Goal: Information Seeking & Learning: Learn about a topic

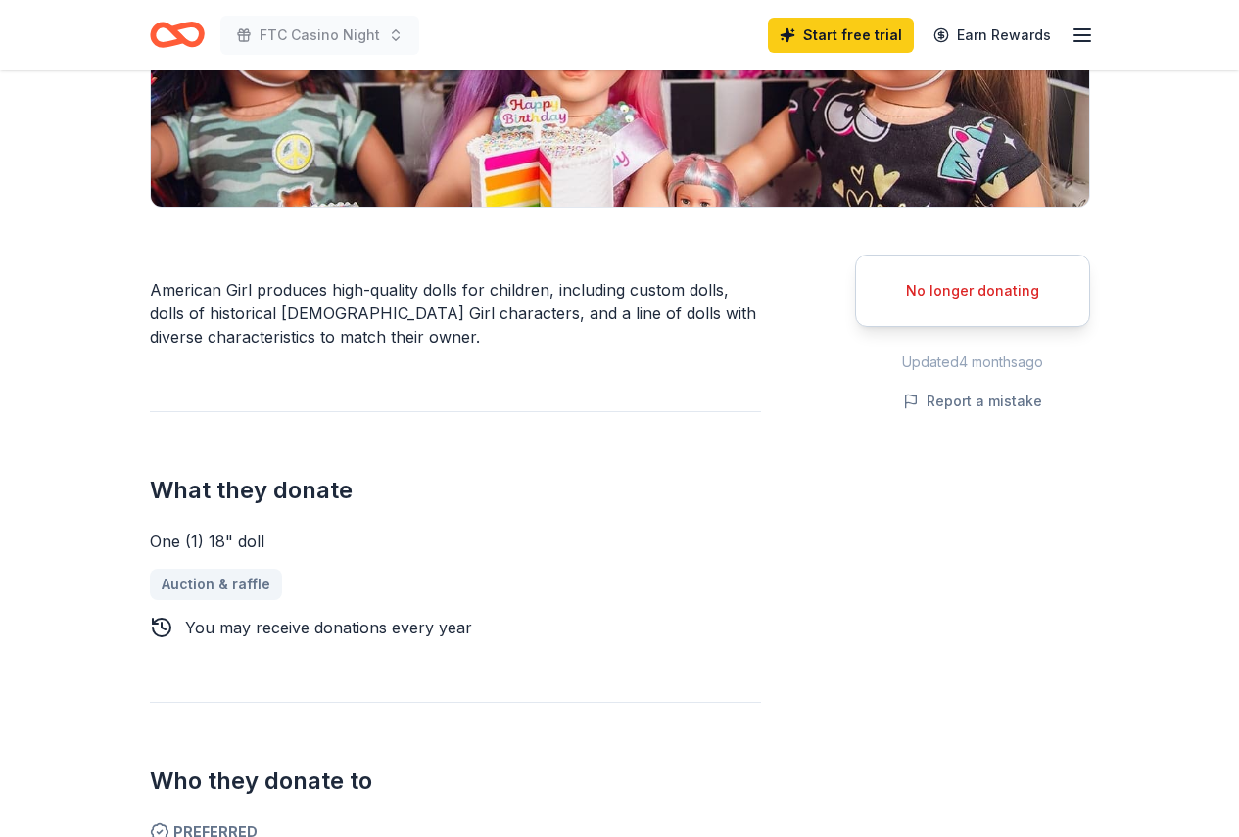
scroll to position [392, 0]
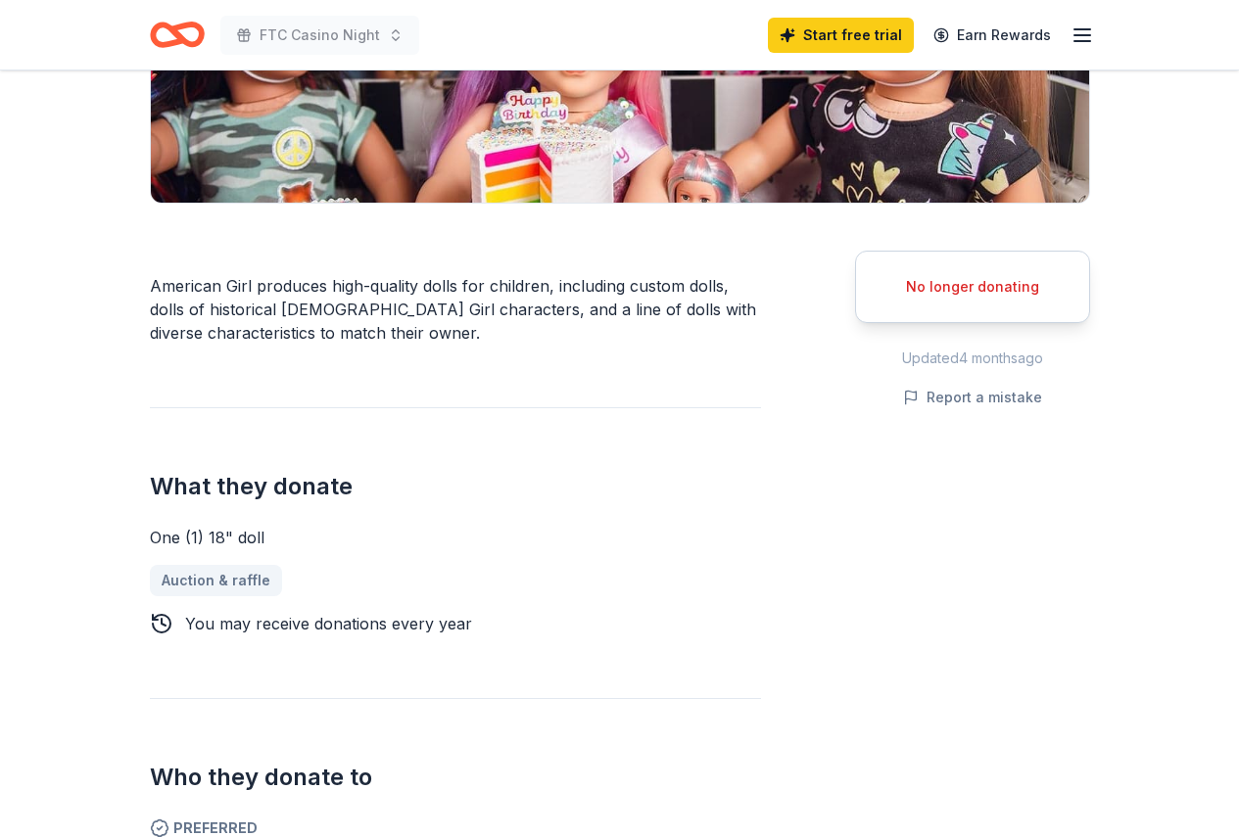
click at [175, 35] on icon "Home" at bounding box center [185, 34] width 30 height 20
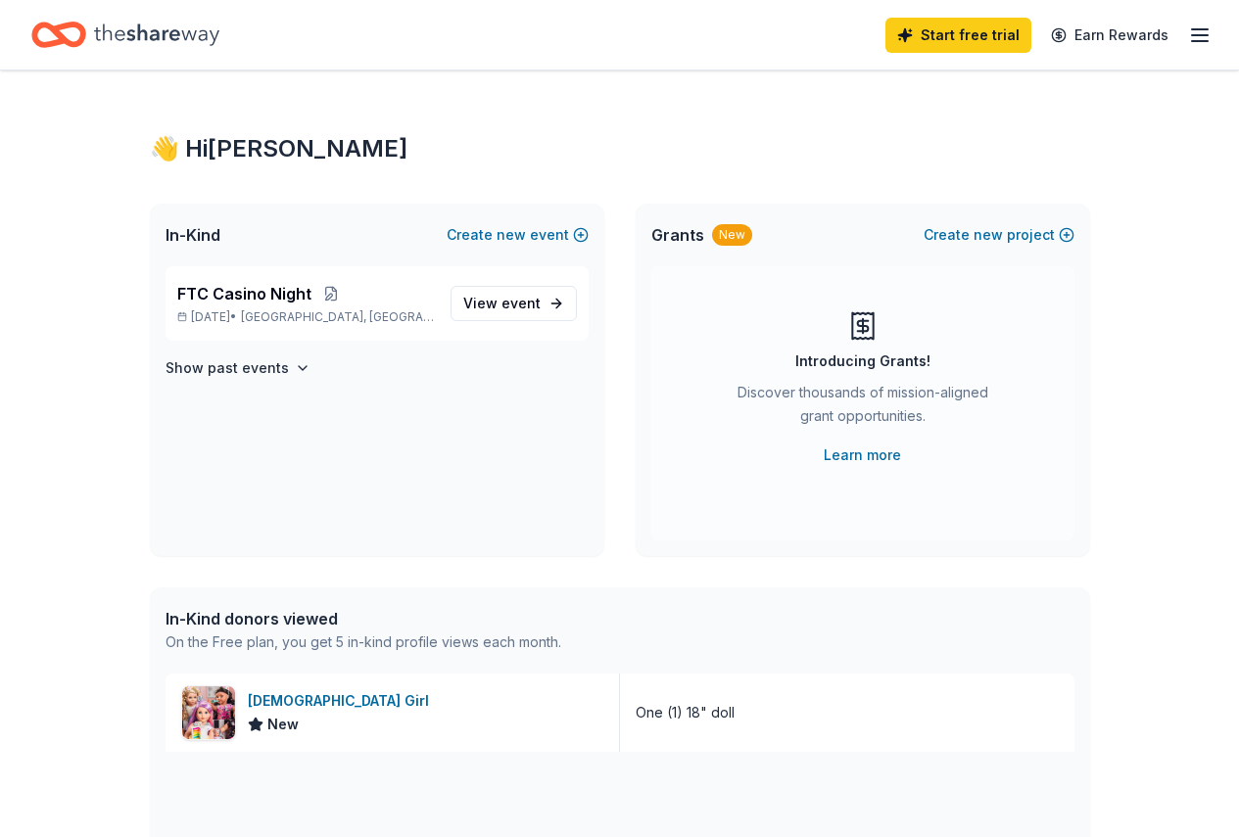
click at [108, 33] on div "Home" at bounding box center [125, 35] width 188 height 46
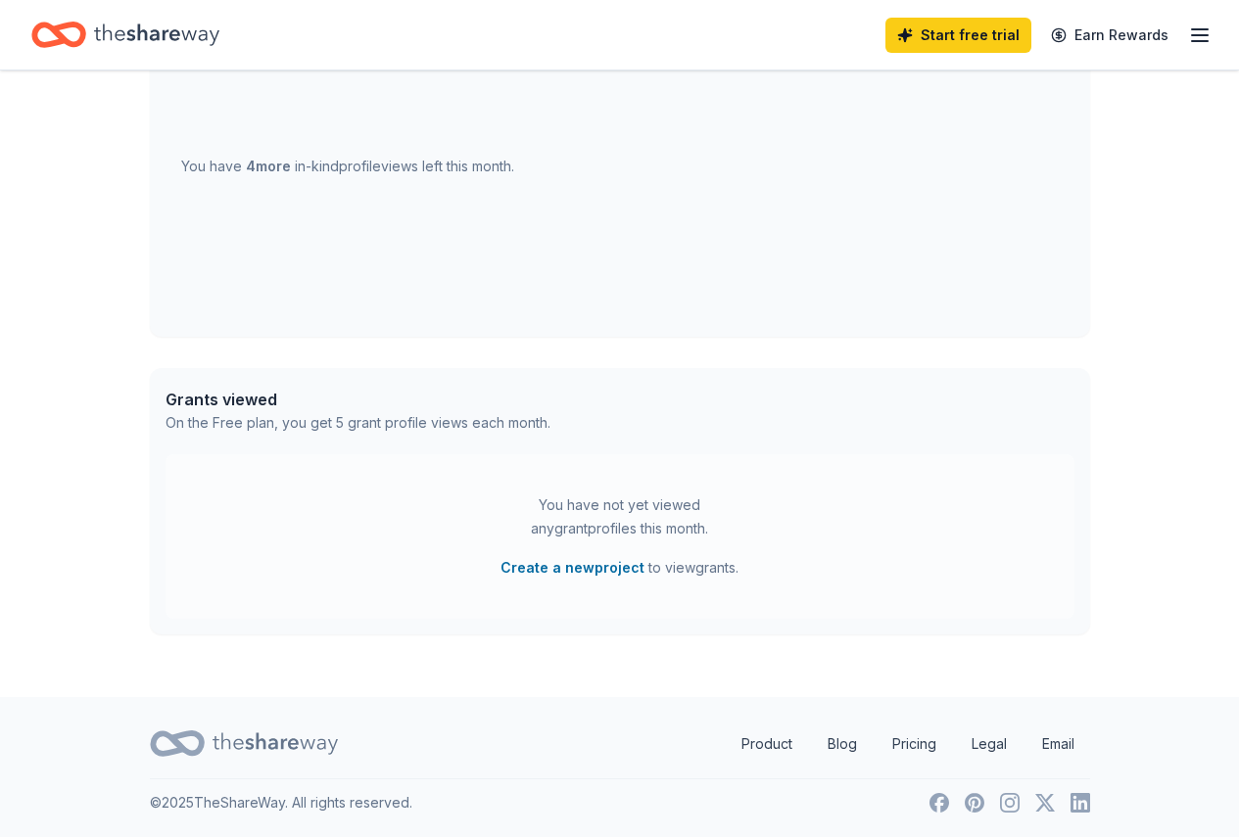
scroll to position [741, 0]
click at [761, 736] on link "Product" at bounding box center [767, 743] width 82 height 39
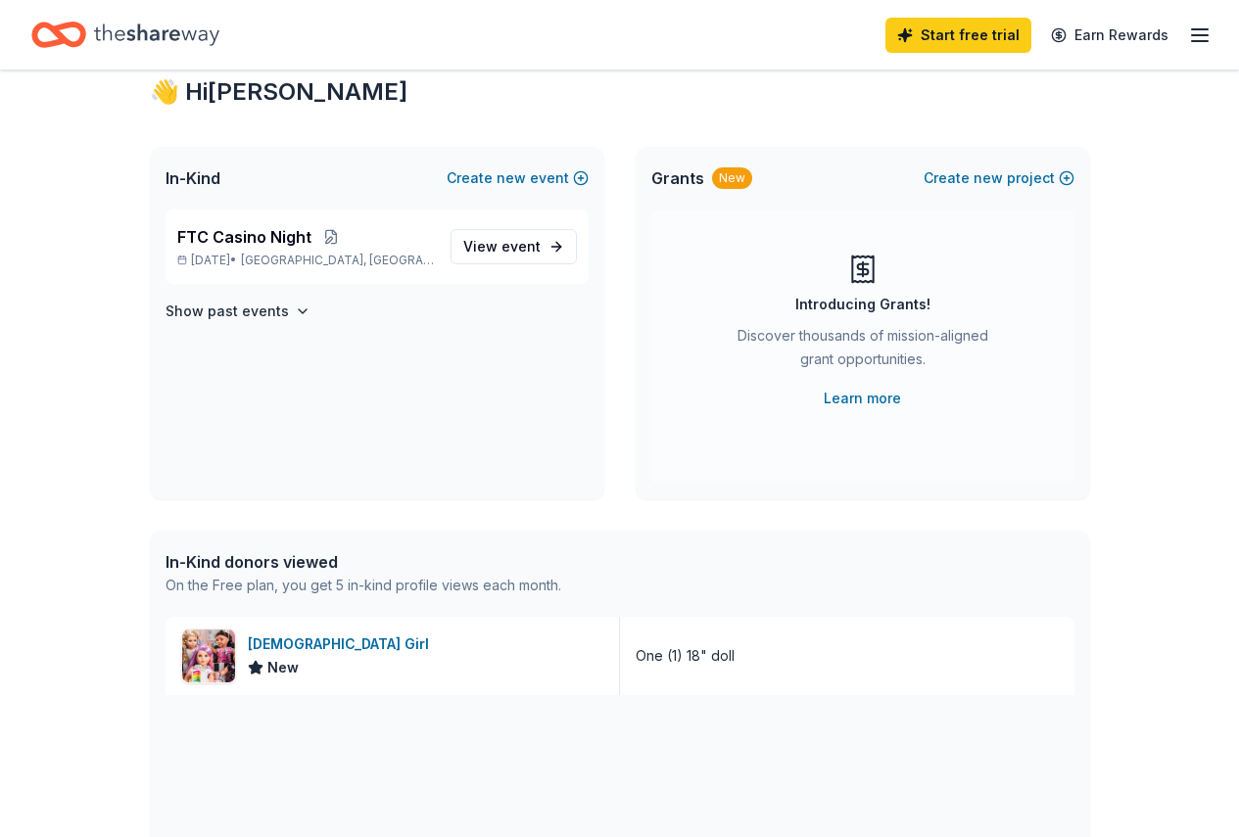
scroll to position [0, 0]
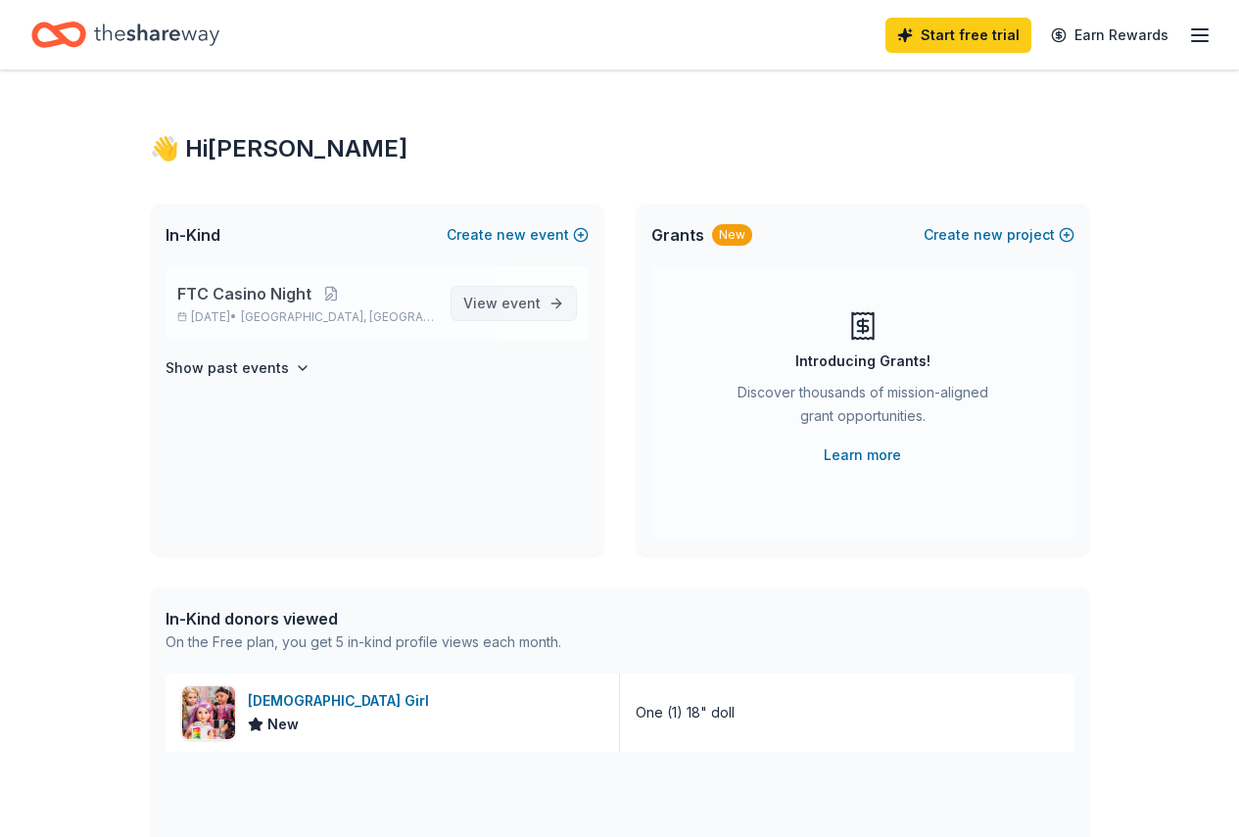
click at [546, 307] on link "View event" at bounding box center [513, 303] width 126 height 35
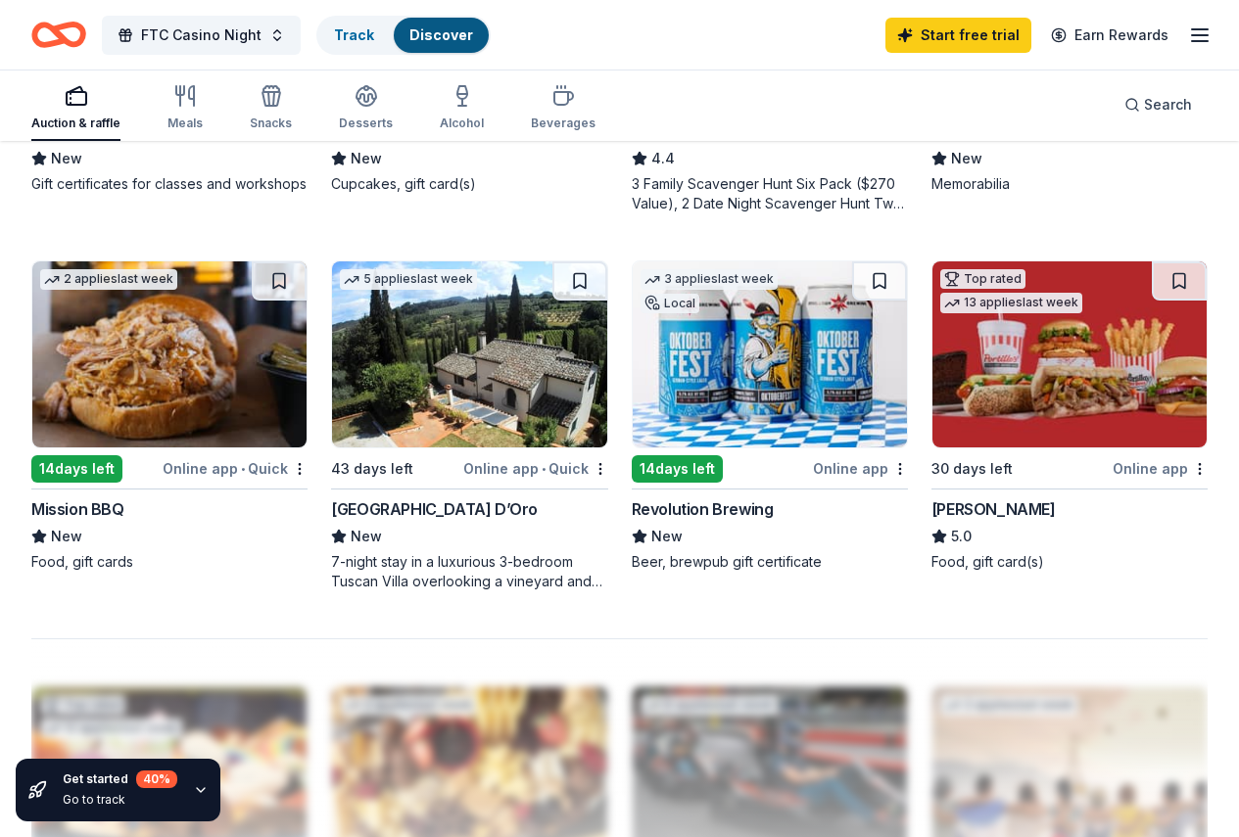
scroll to position [1664, 0]
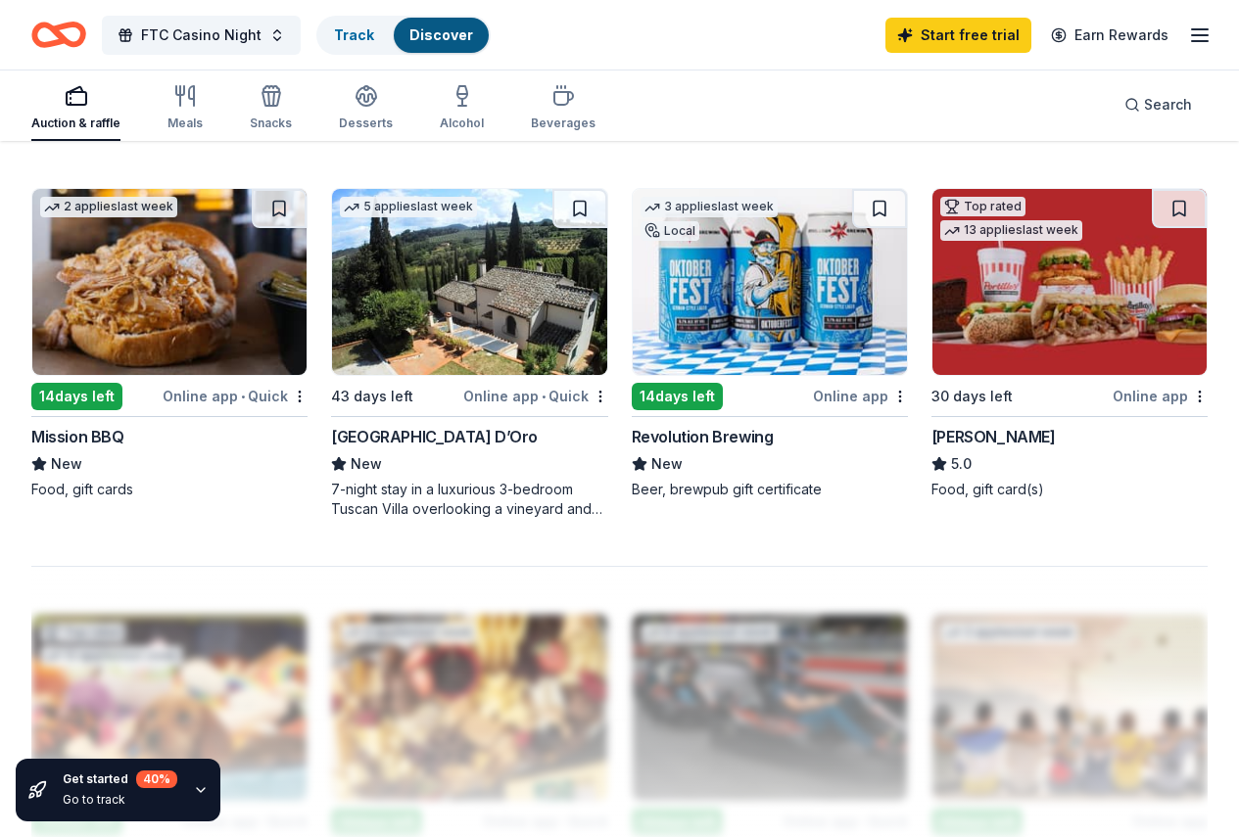
click at [600, 566] on div at bounding box center [619, 722] width 1176 height 313
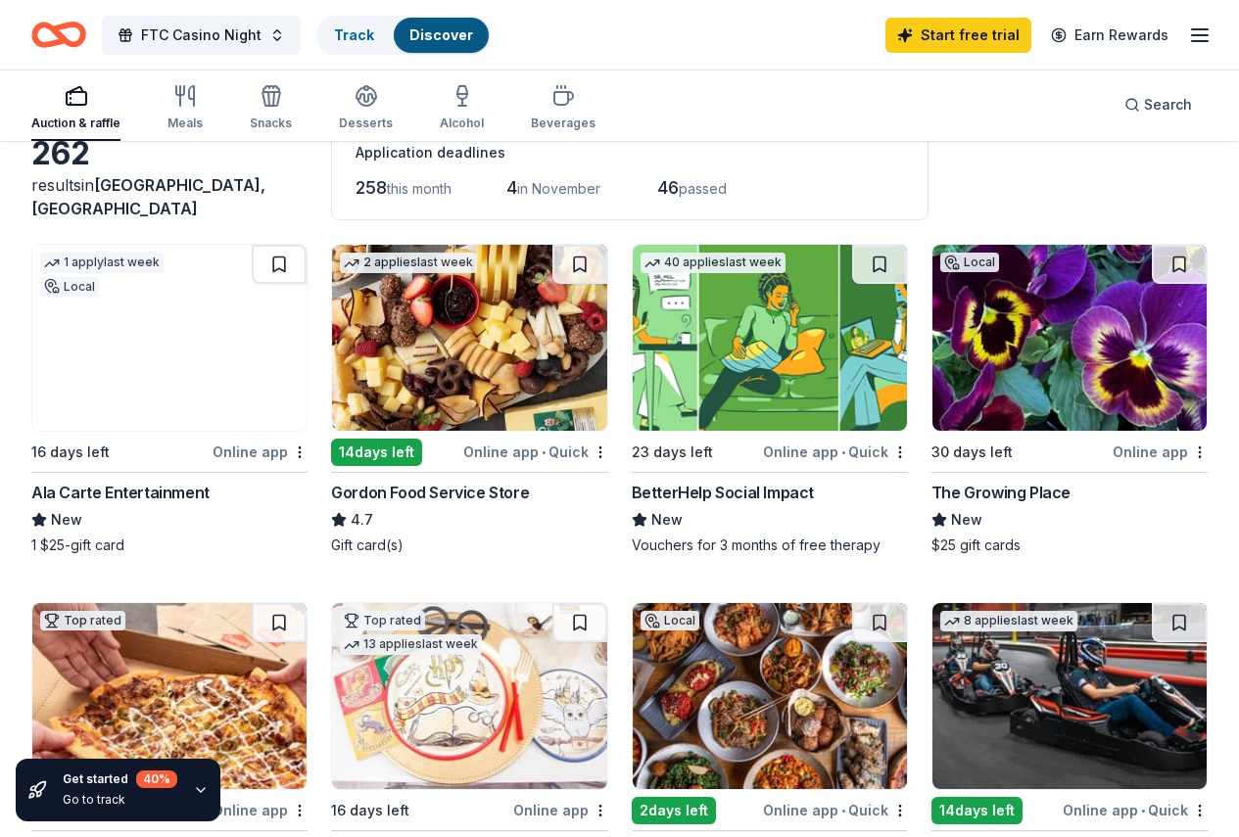
scroll to position [0, 0]
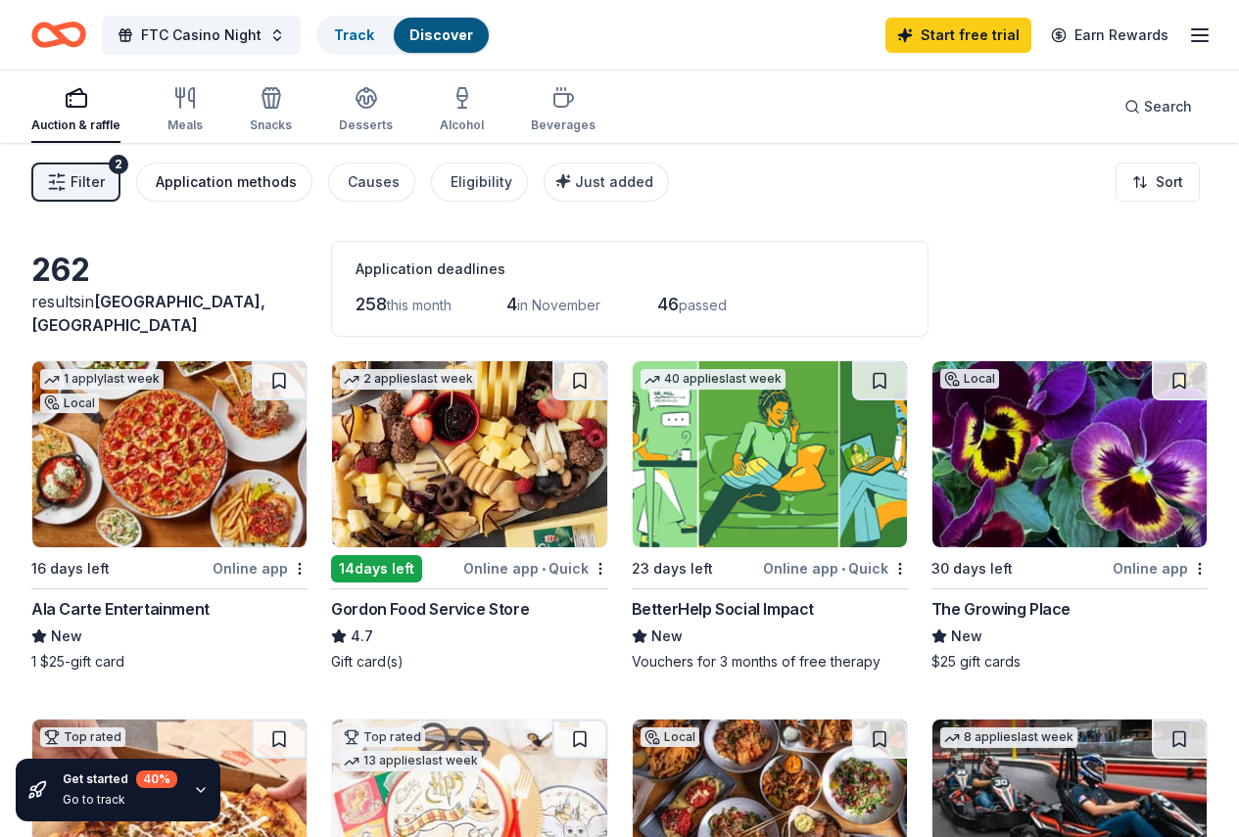
click at [242, 193] on div "Application methods" at bounding box center [226, 181] width 141 height 23
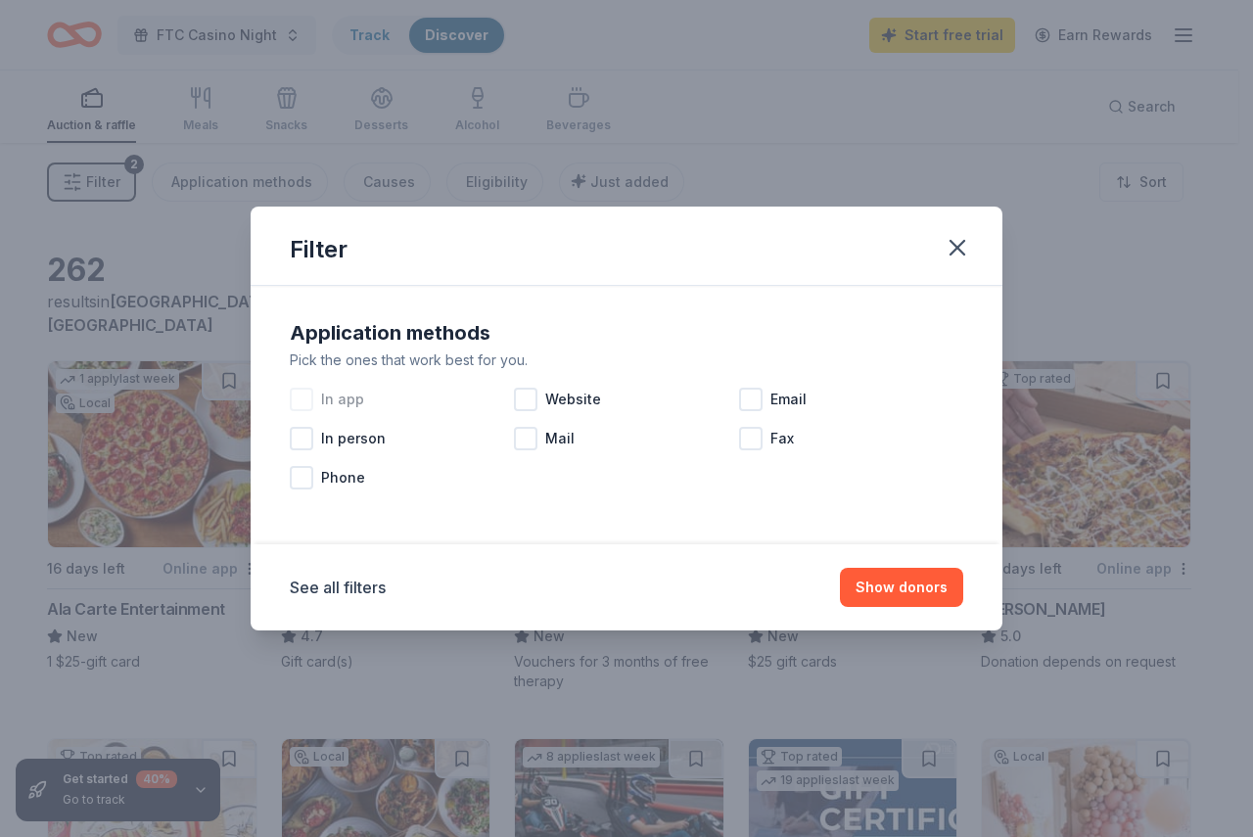
click at [330, 397] on span "In app" at bounding box center [342, 399] width 43 height 23
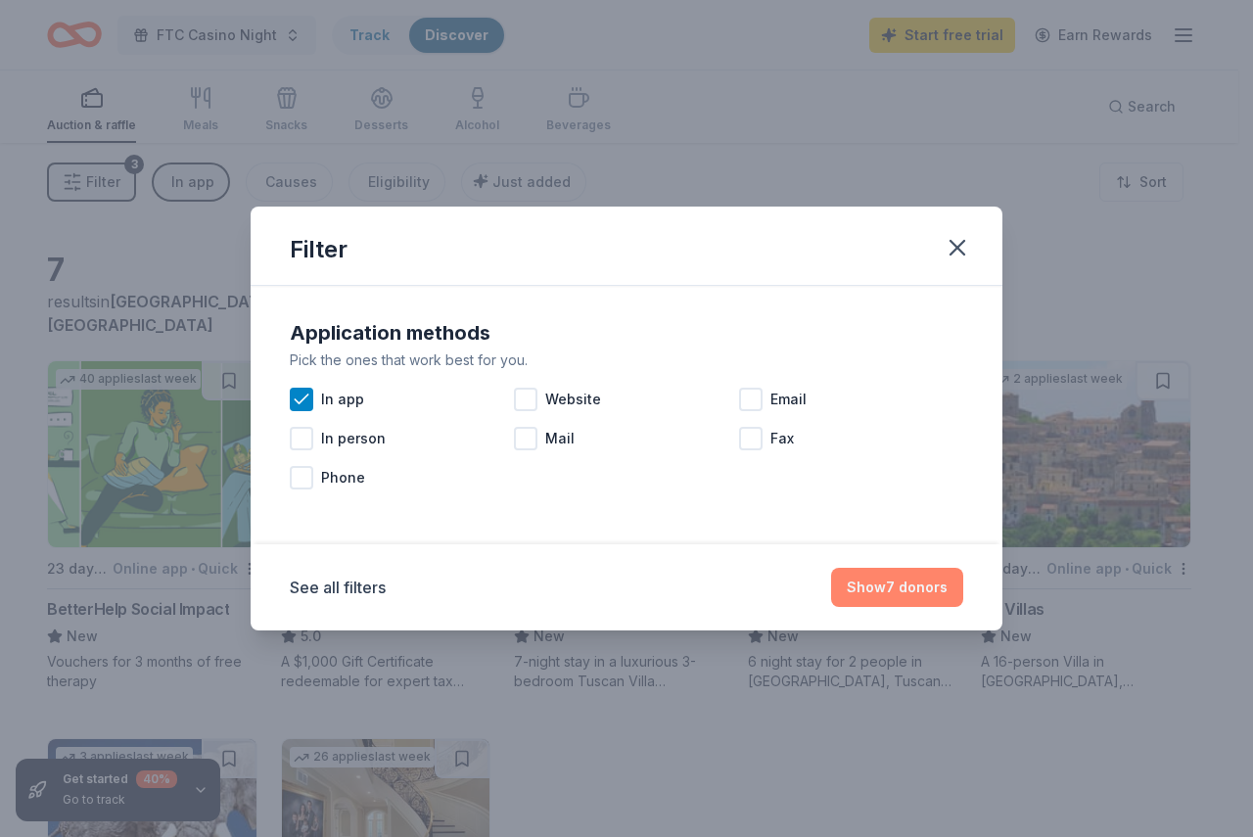
click at [885, 586] on button "Show 7 donors" at bounding box center [897, 587] width 132 height 39
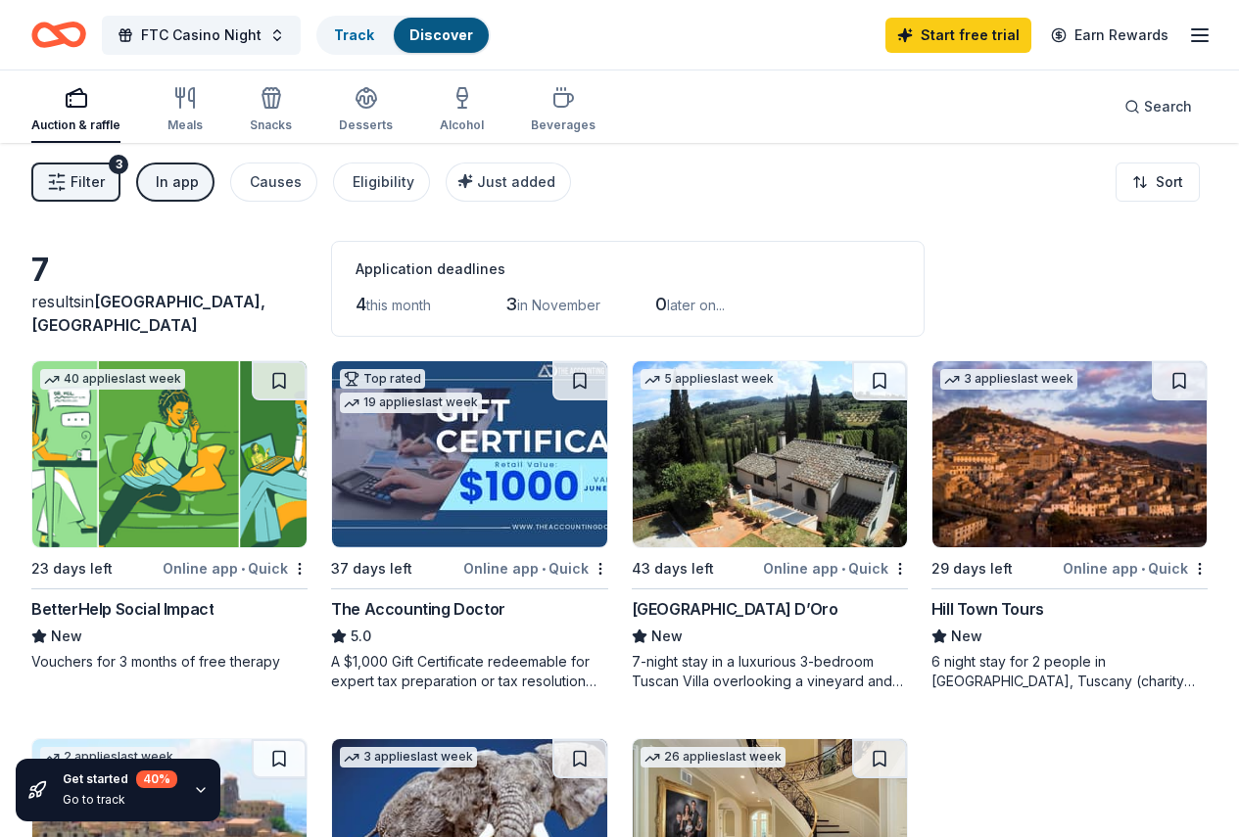
click at [178, 185] on div "In app" at bounding box center [177, 181] width 43 height 23
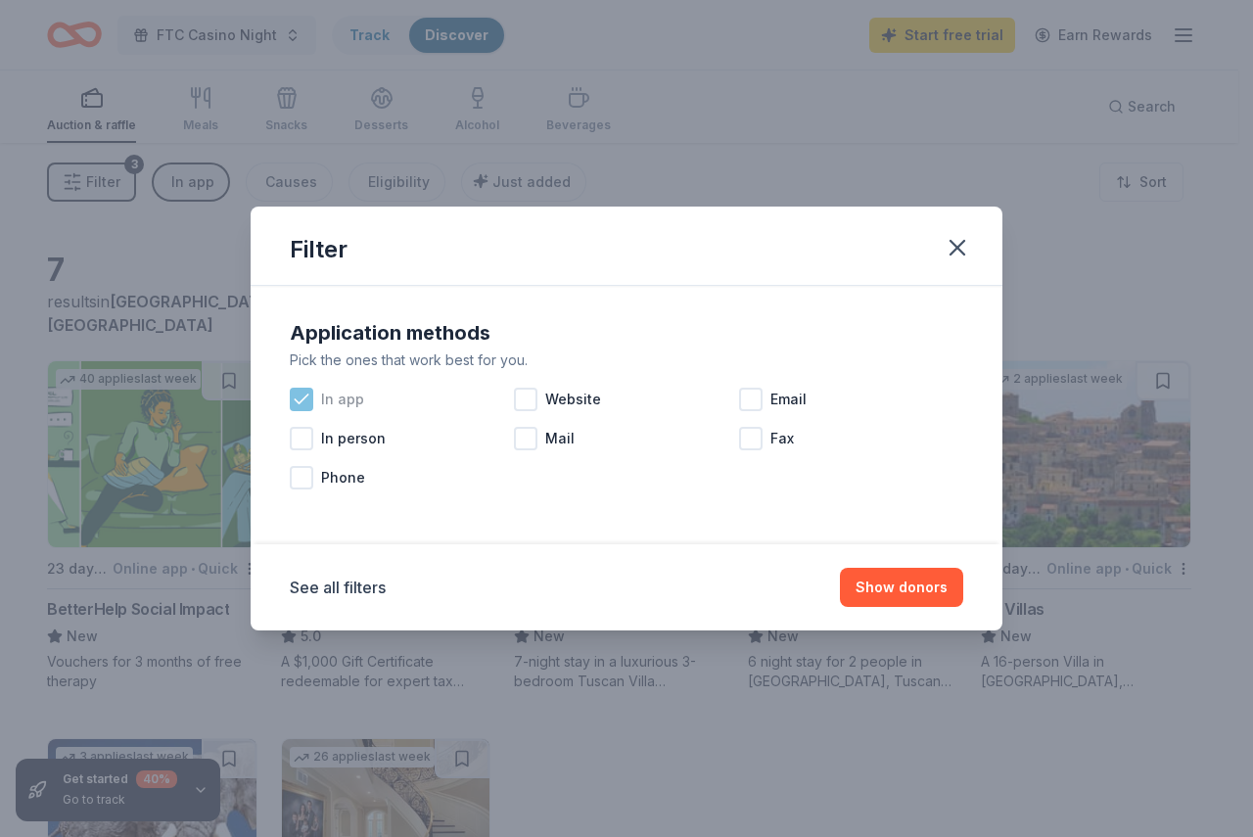
click at [333, 407] on span "In app" at bounding box center [342, 399] width 43 height 23
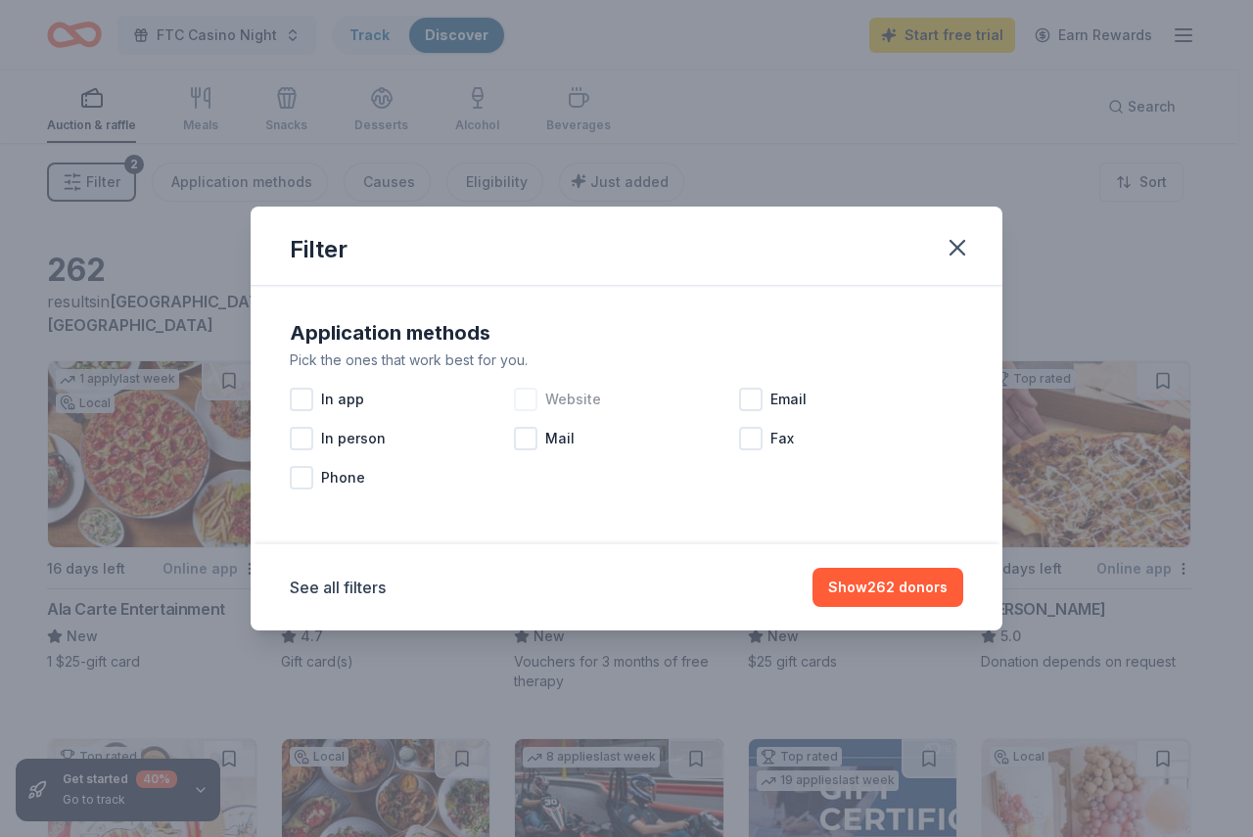
click at [571, 403] on span "Website" at bounding box center [573, 399] width 56 height 23
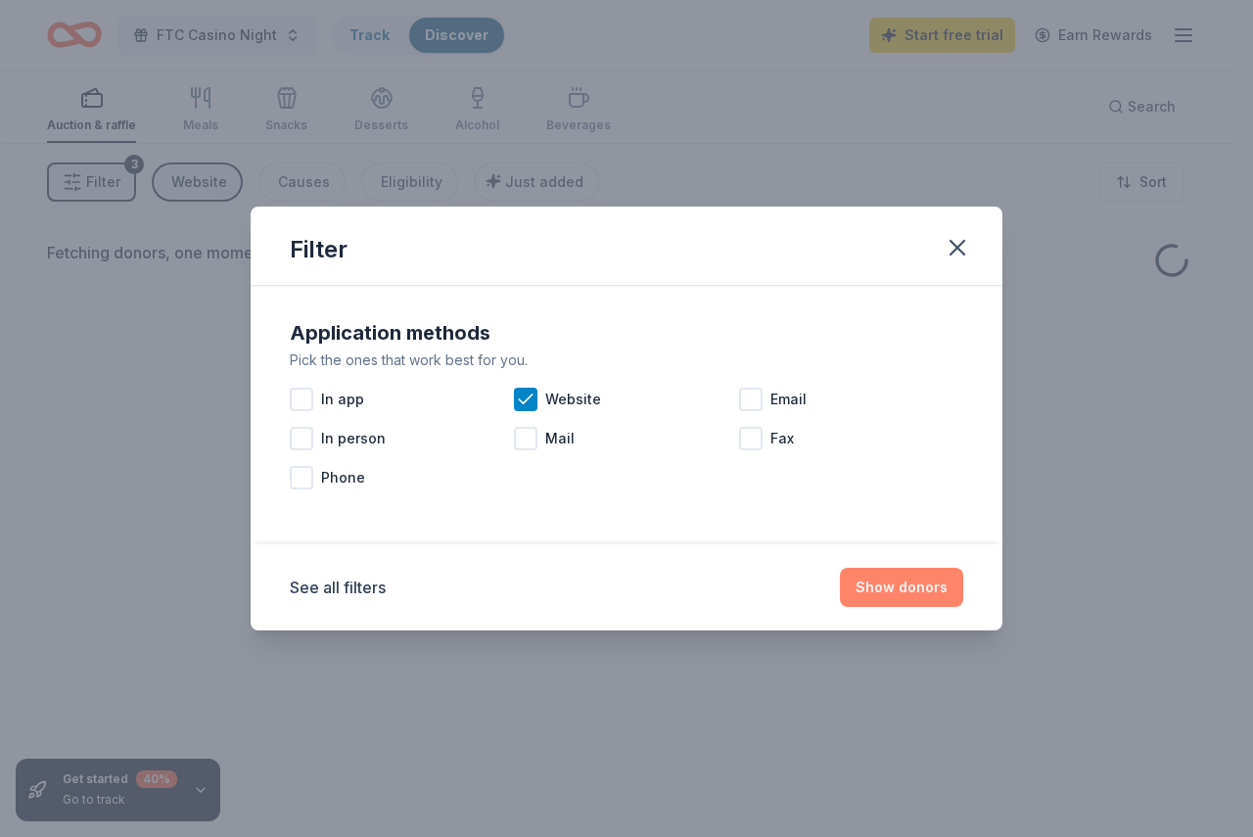
click at [904, 585] on button "Show donors" at bounding box center [901, 587] width 123 height 39
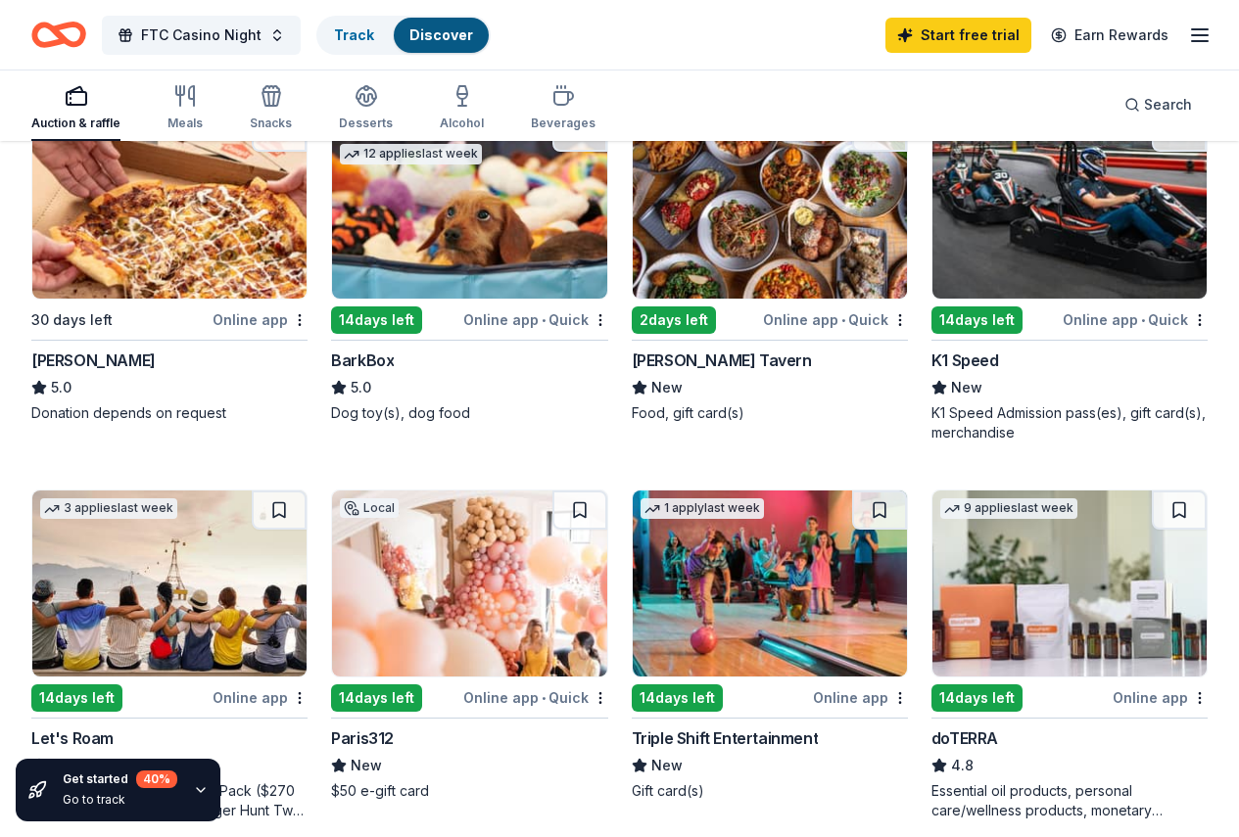
scroll to position [490, 0]
